Goal: Navigation & Orientation: Find specific page/section

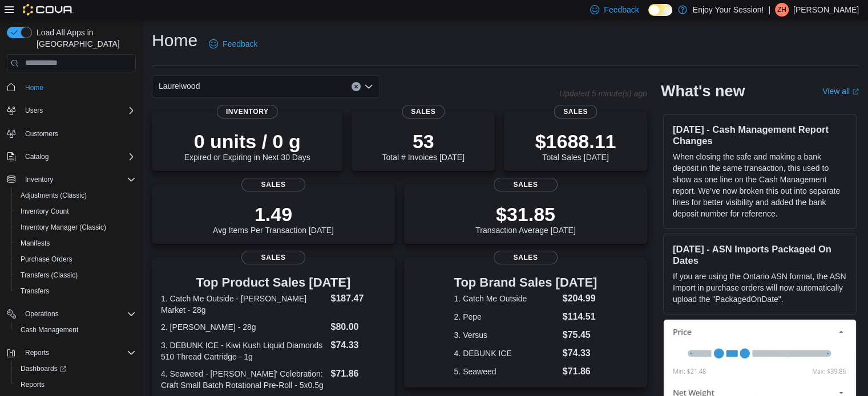
click at [858, 14] on div "Feedback Dark Mode Enjoy Your Session! | ZH [PERSON_NAME]" at bounding box center [722, 10] width 282 height 20
click at [838, 10] on p "[PERSON_NAME]" at bounding box center [826, 10] width 66 height 14
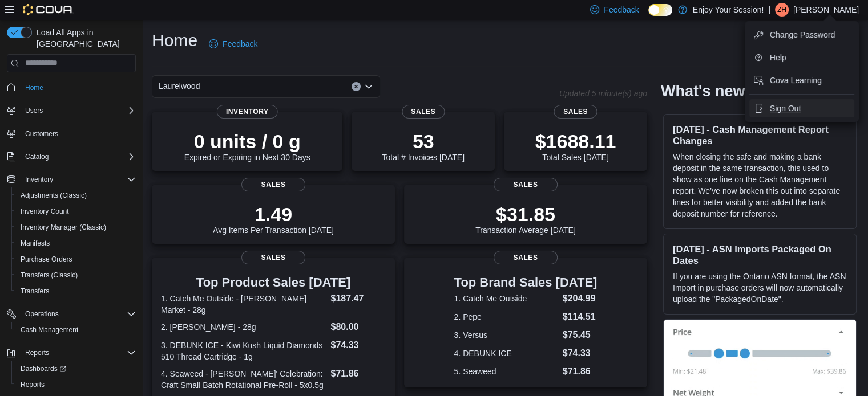
click at [793, 107] on span "Sign Out" at bounding box center [784, 108] width 31 height 11
